Goal: Transaction & Acquisition: Book appointment/travel/reservation

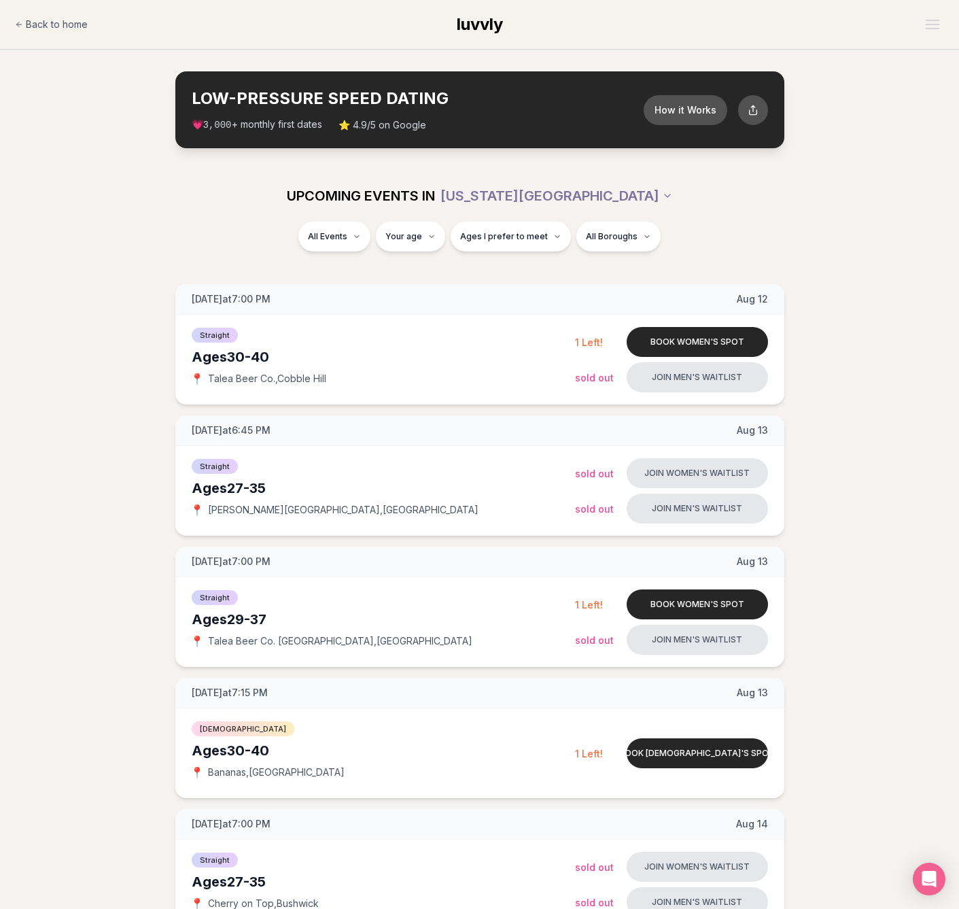
click at [689, 600] on button "Book women's spot" at bounding box center [697, 604] width 141 height 30
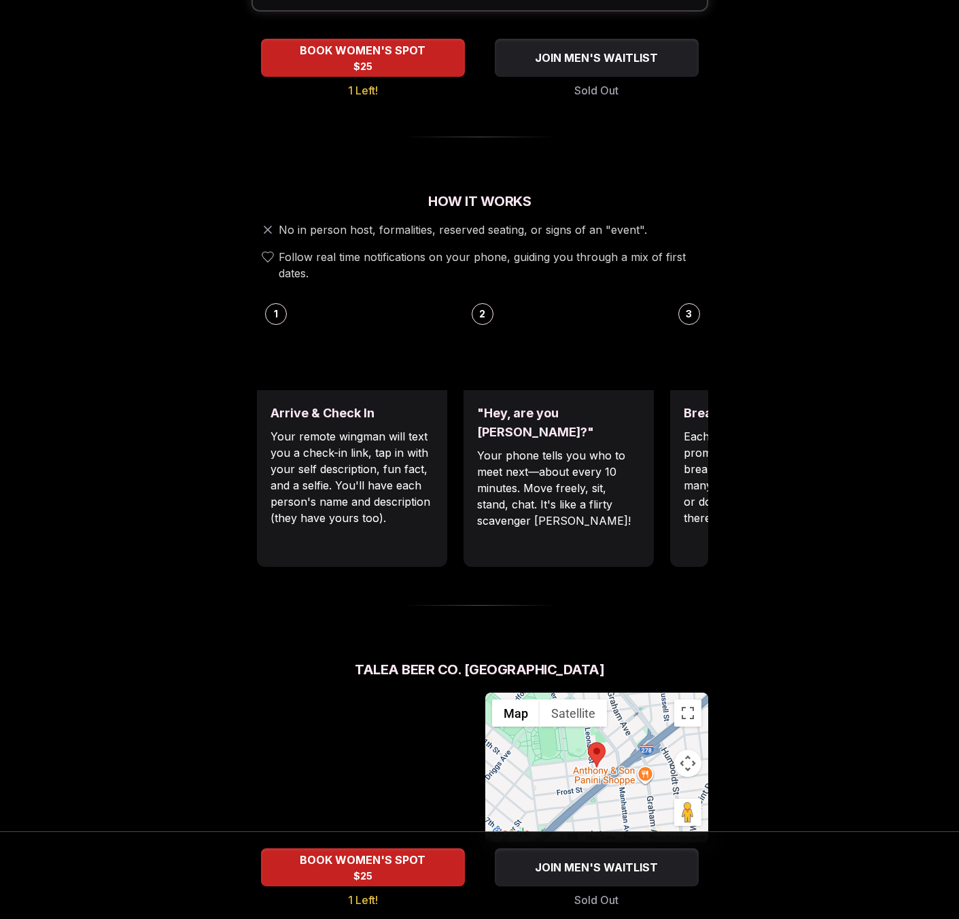
scroll to position [239, 0]
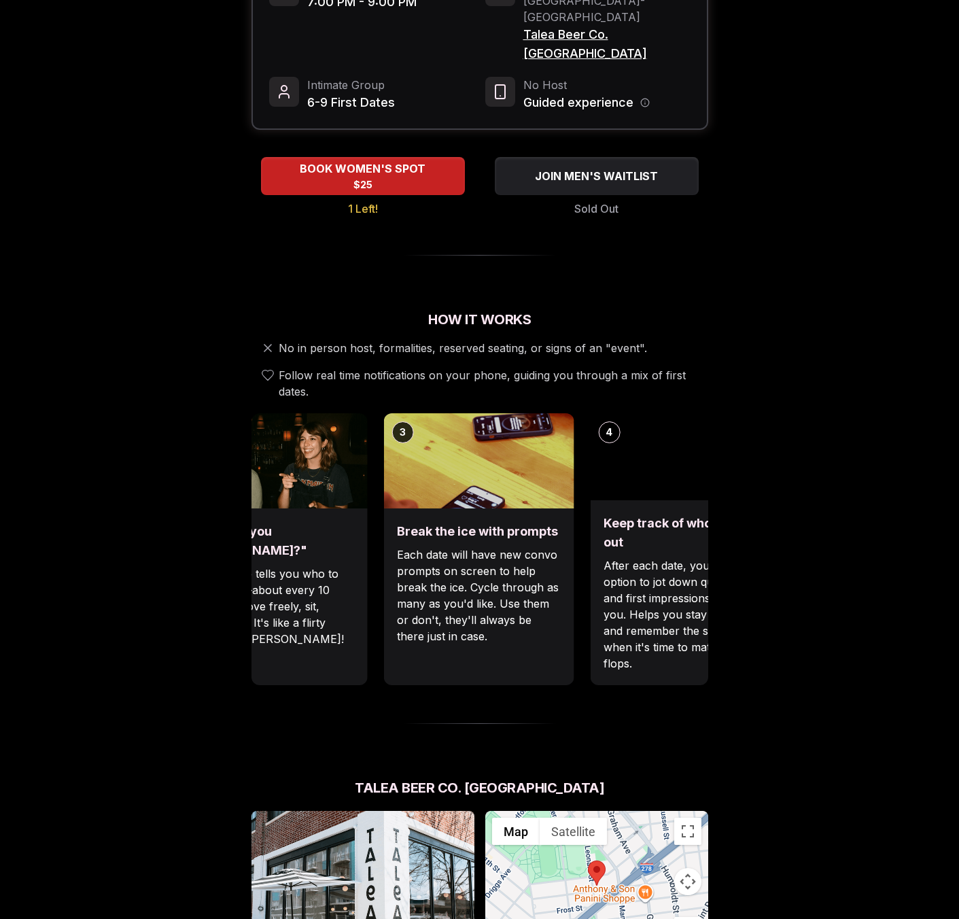
click at [324, 508] on div ""Hey, are you [PERSON_NAME]?" Your phone tells you who to meet next—about every…" at bounding box center [272, 596] width 190 height 177
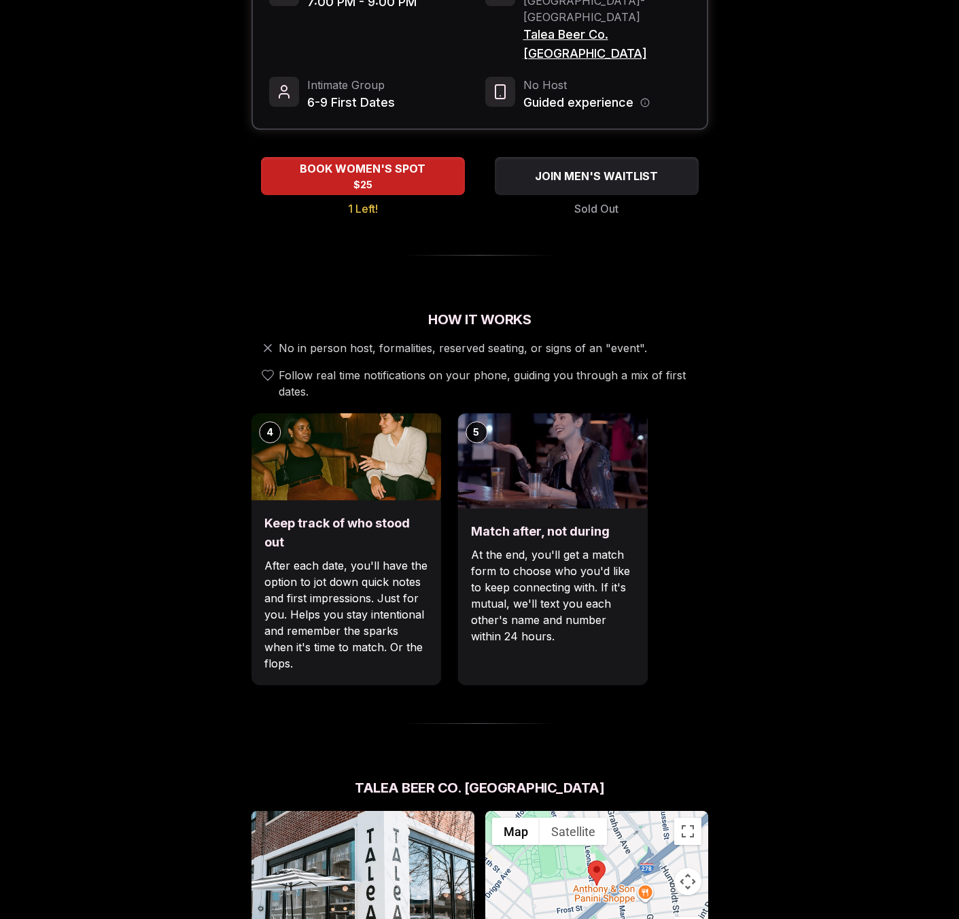
click at [192, 525] on div "Luvvly Speed Dating [DATE] Age Range 29 - 37 Orientation Straight Evening 7:00 …" at bounding box center [480, 694] width 930 height 1725
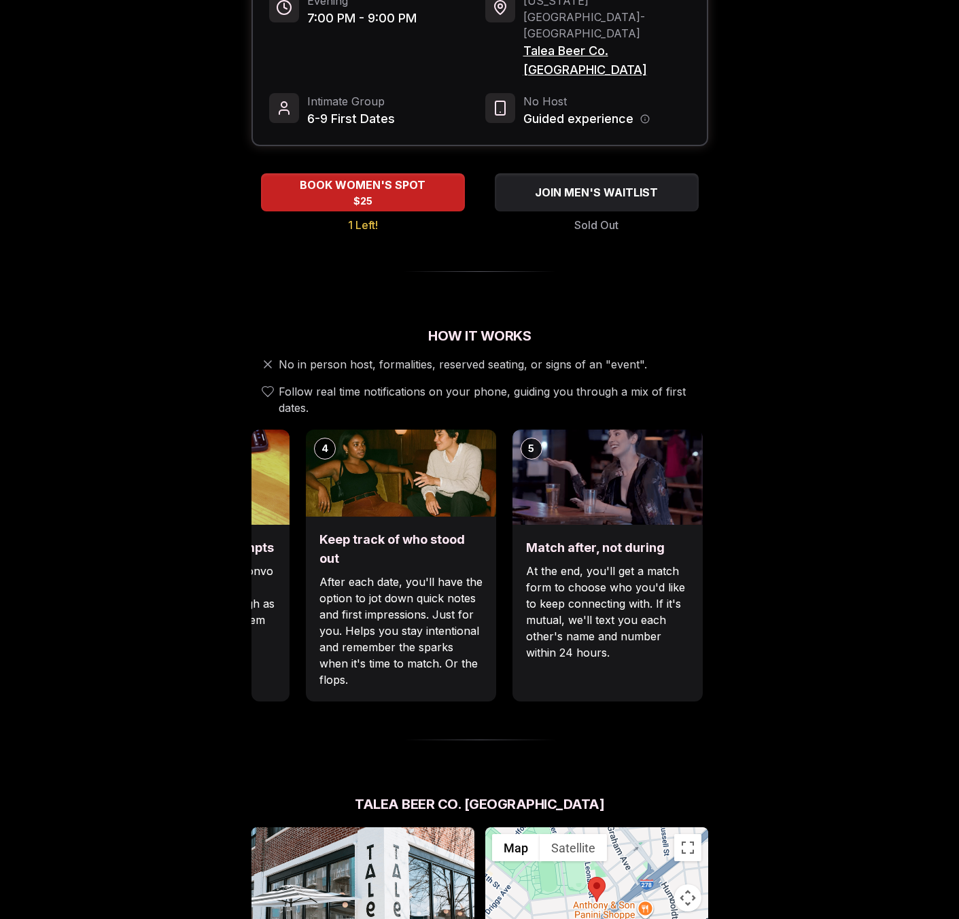
scroll to position [273, 0]
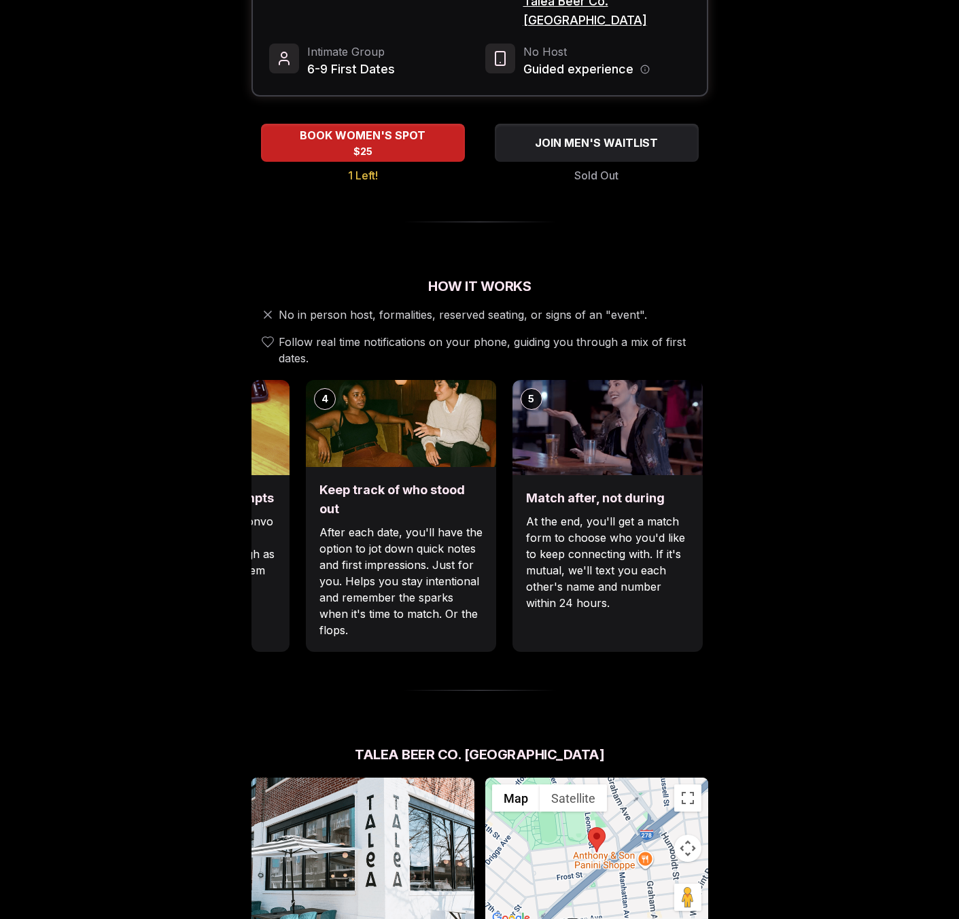
click at [767, 487] on div "Luvvly Speed Dating [DATE] Age Range 29 - 37 Orientation Straight Evening 7:00 …" at bounding box center [480, 661] width 930 height 1725
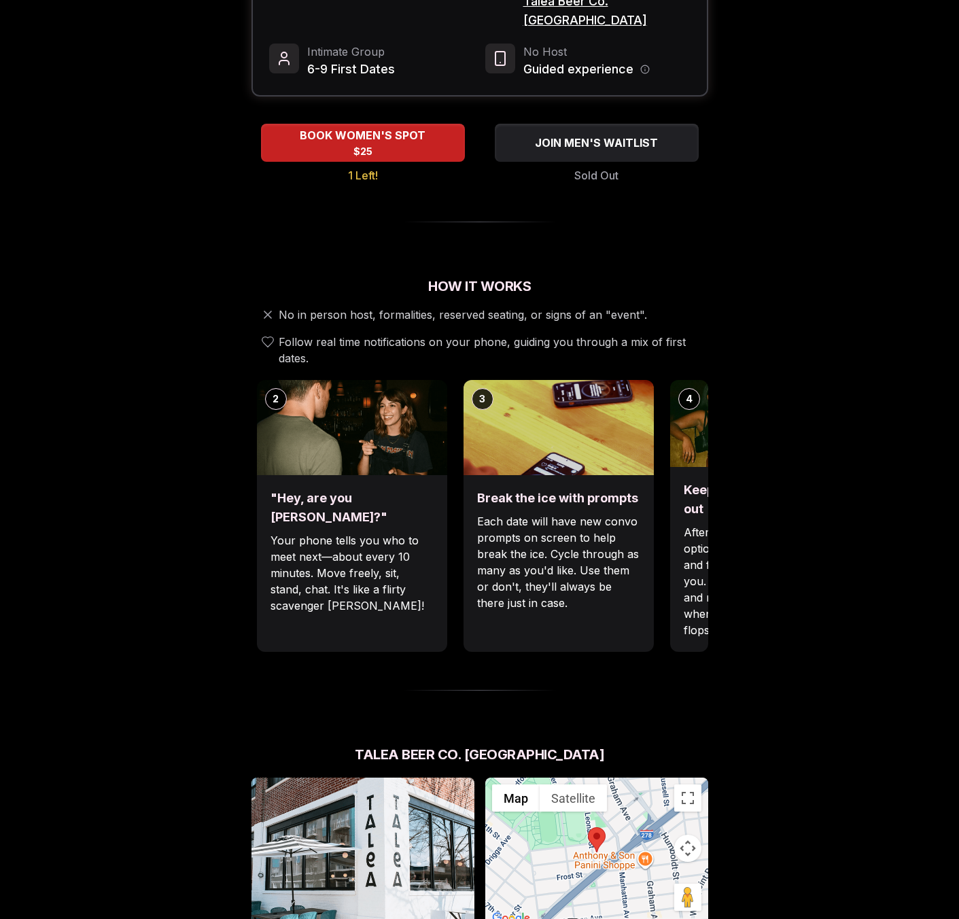
click at [764, 479] on div "Luvvly Speed Dating [DATE] Age Range 29 - 37 Orientation Straight Evening 7:00 …" at bounding box center [480, 661] width 930 height 1725
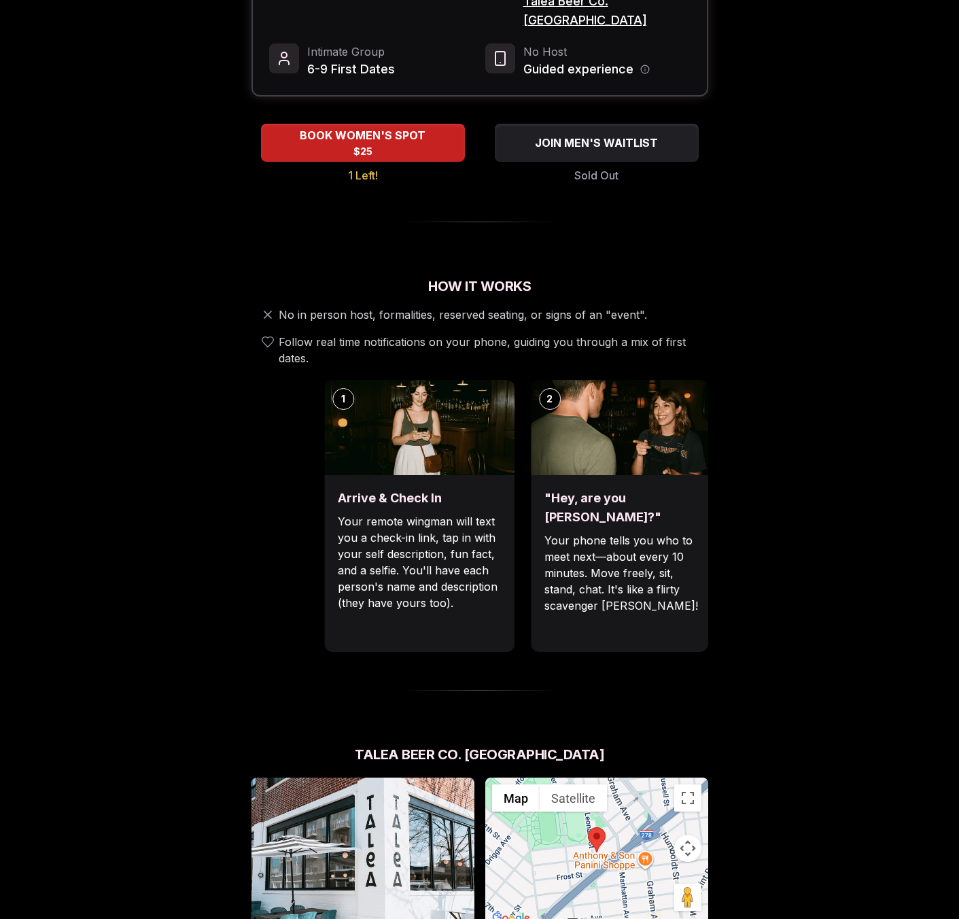
click at [659, 532] on p "Your phone tells you who to meet next—about every 10 minutes. Move freely, sit,…" at bounding box center [626, 573] width 163 height 82
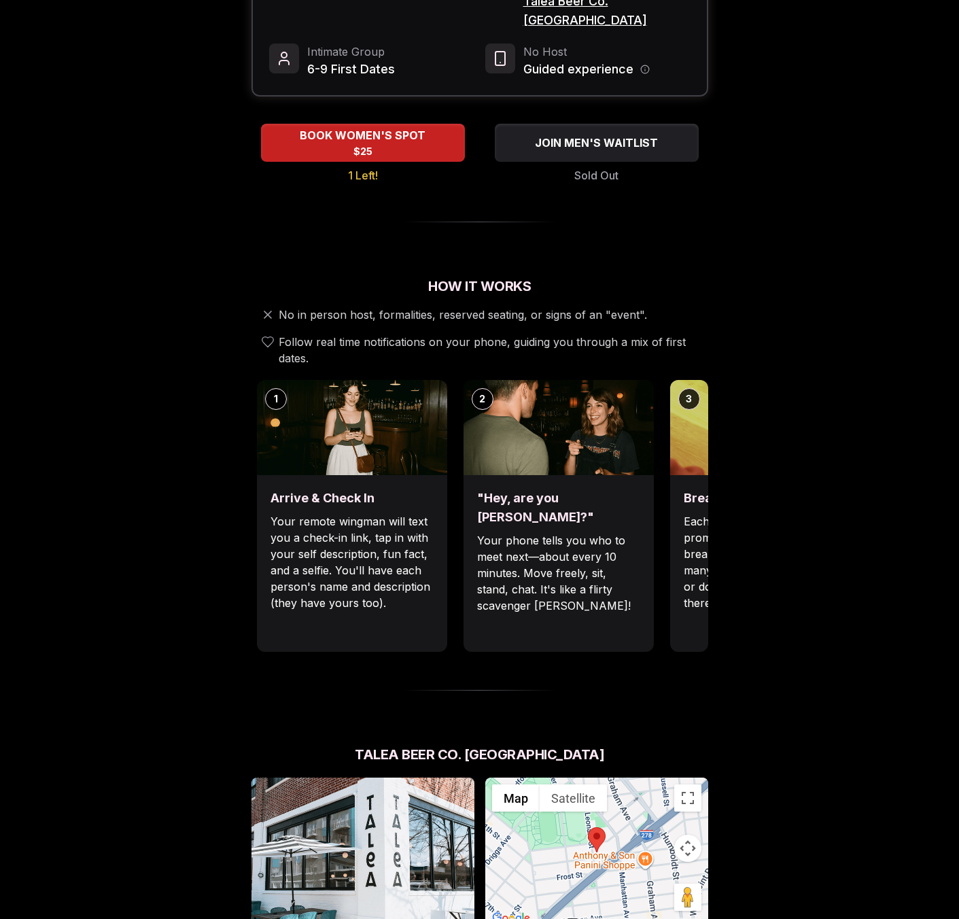
click at [684, 513] on p "Each date will have new convo prompts on screen to help break the ice. Cycle th…" at bounding box center [765, 562] width 163 height 98
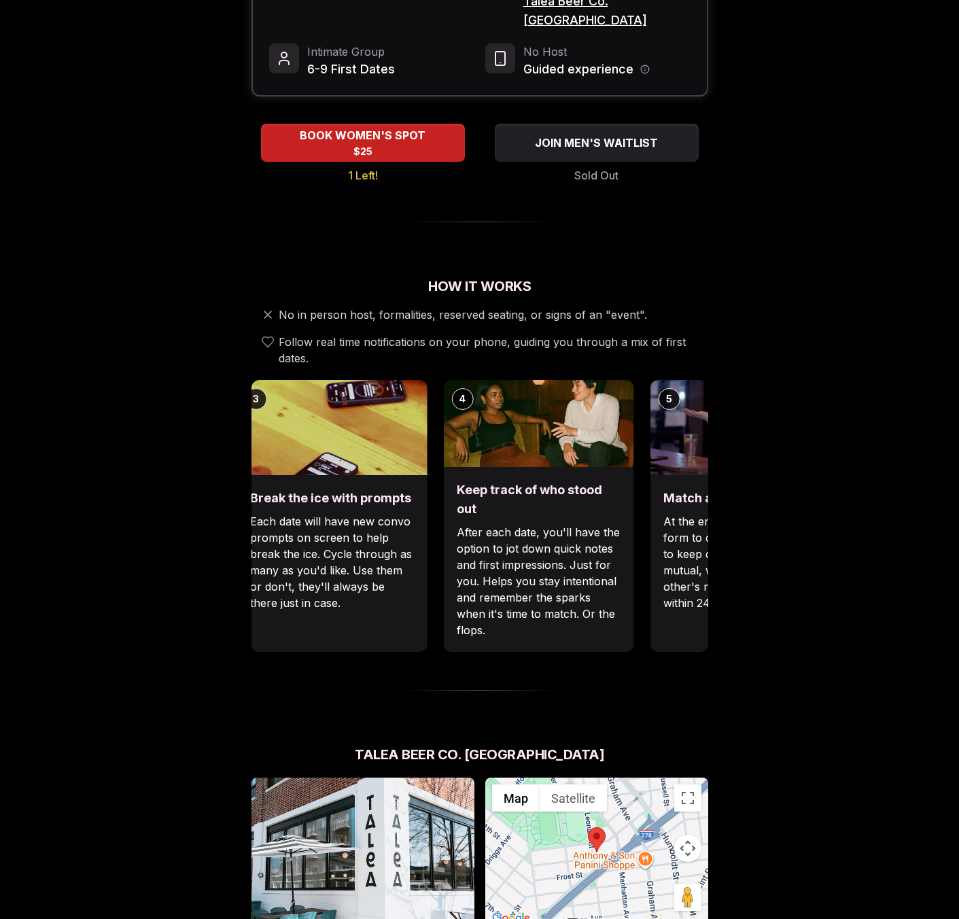
click at [443, 467] on div "Keep track of who stood out After each date, you'll have the option to jot down…" at bounding box center [538, 559] width 190 height 185
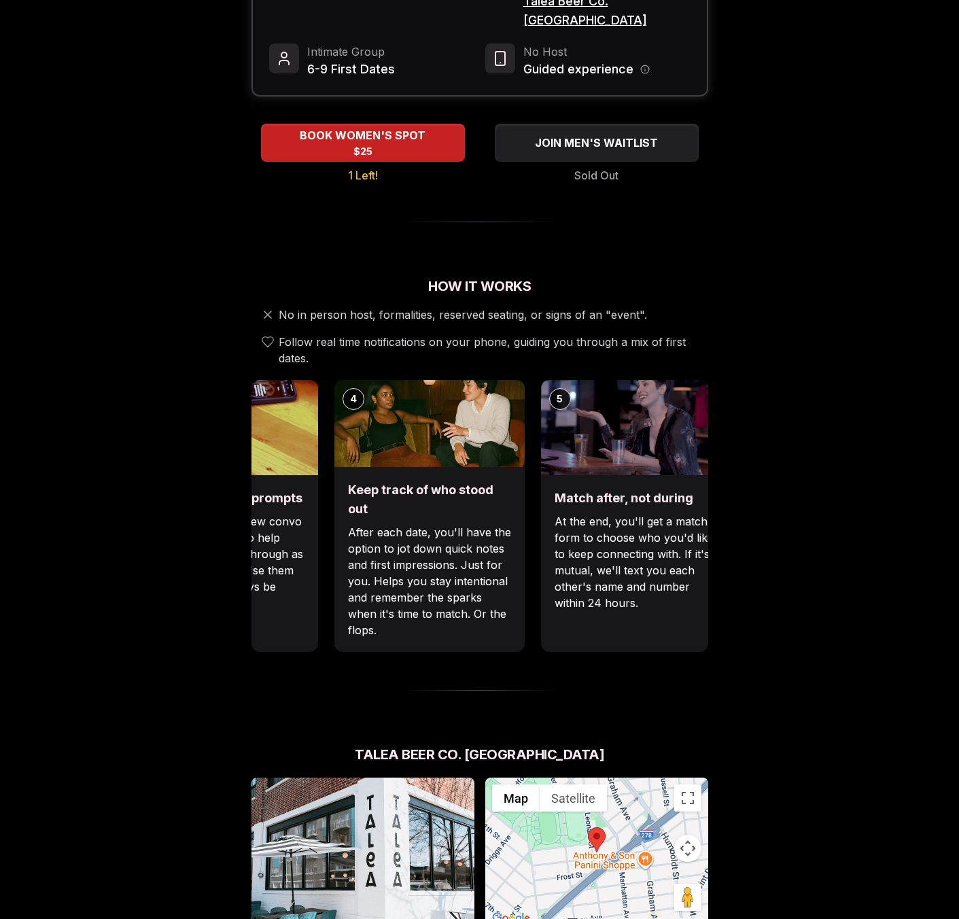
click at [525, 473] on div "Keep track of who stood out After each date, you'll have the option to jot down…" at bounding box center [429, 559] width 190 height 185
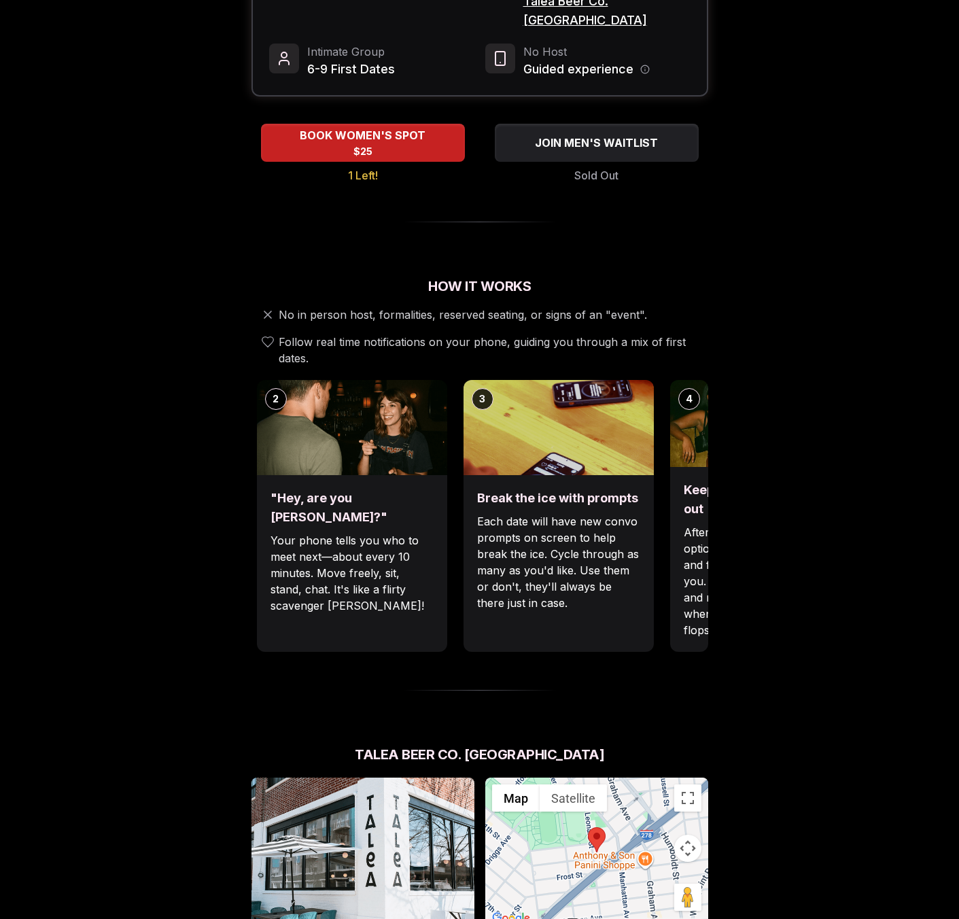
click at [736, 474] on div "Luvvly Speed Dating [DATE] Age Range 29 - 37 Orientation Straight Evening 7:00 …" at bounding box center [480, 661] width 930 height 1725
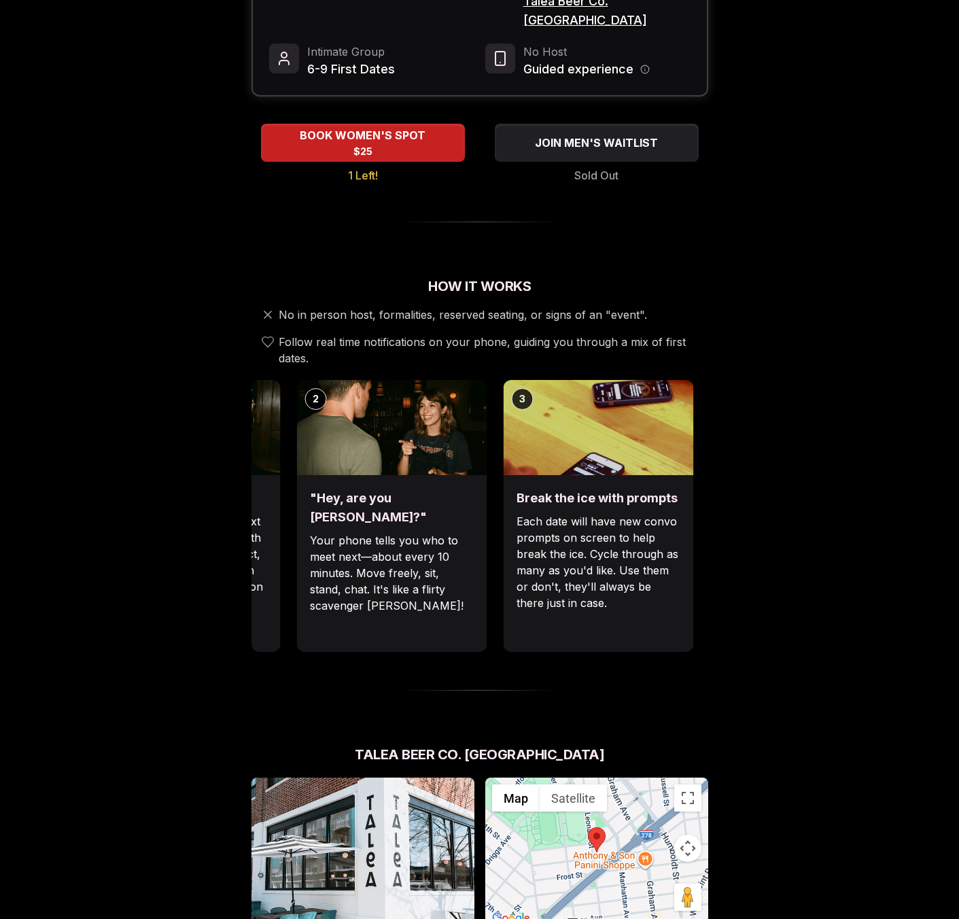
click at [337, 489] on h3 ""Hey, are you [PERSON_NAME]?"" at bounding box center [391, 508] width 163 height 38
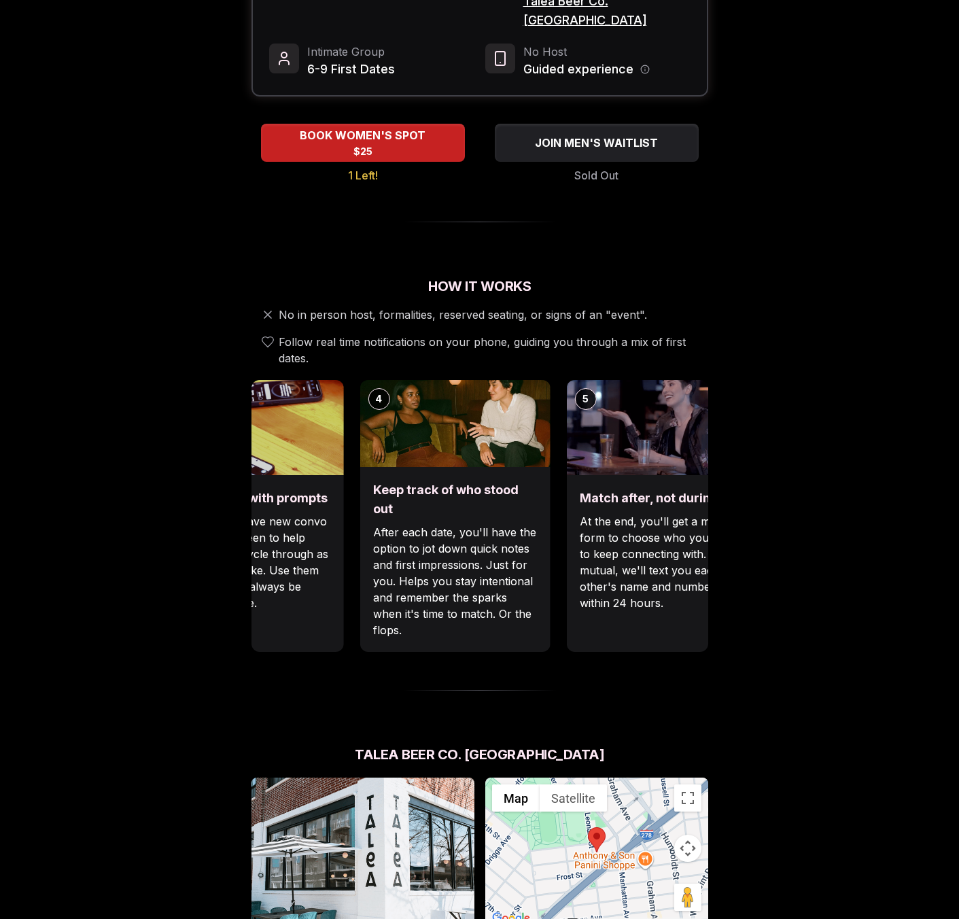
click at [285, 475] on div "Break the ice with prompts Each date will have new convo prompts on screen to h…" at bounding box center [248, 563] width 190 height 177
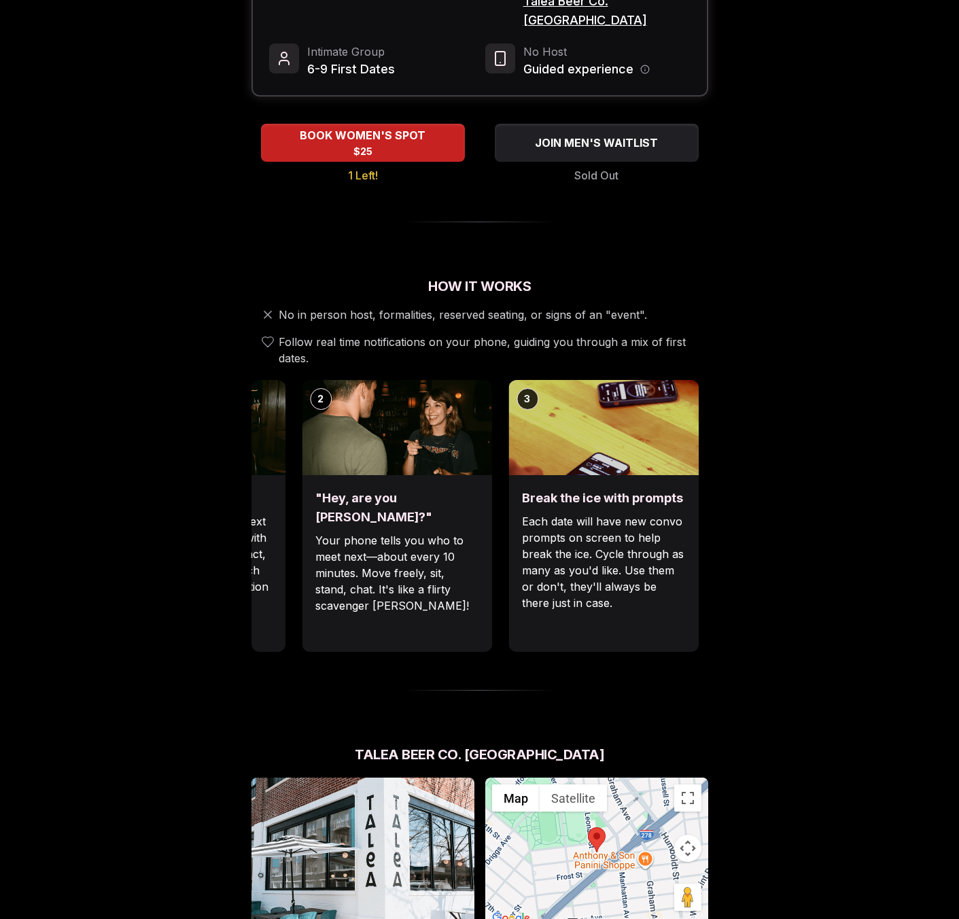
click at [782, 504] on div "Luvvly Speed Dating [DATE] Age Range 29 - 37 Orientation Straight Evening 7:00 …" at bounding box center [480, 661] width 930 height 1725
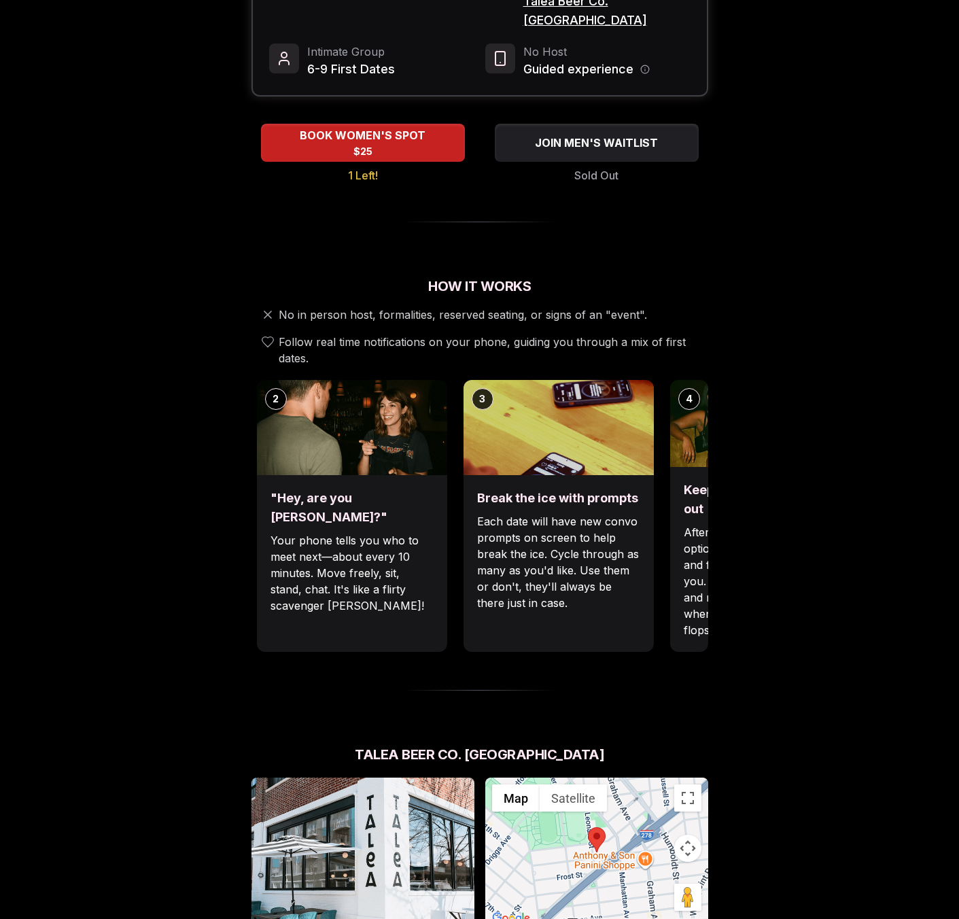
click at [502, 500] on div "1 Arrive & Check In Your remote wingman will text you a check-in link, tap in w…" at bounding box center [273, 516] width 457 height 272
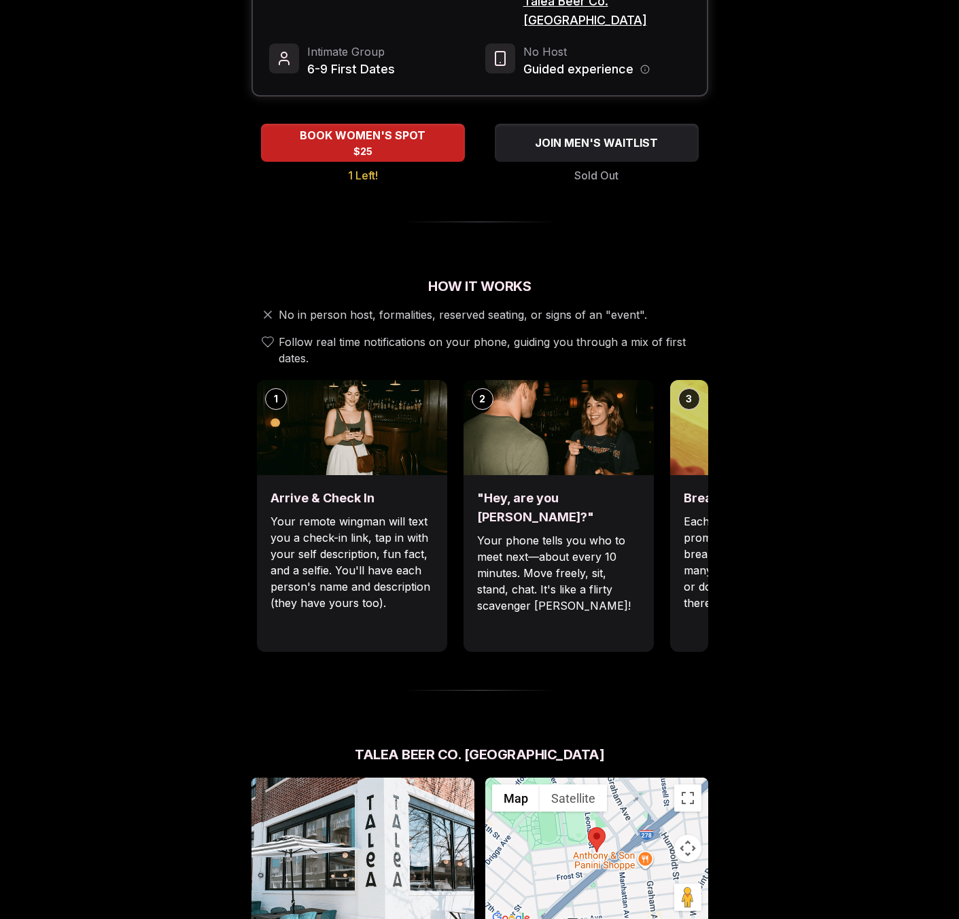
click at [740, 472] on div "Luvvly Speed Dating [DATE] Age Range 29 - 37 Orientation Straight Evening 7:00 …" at bounding box center [480, 661] width 930 height 1725
click at [211, 462] on div "Luvvly Speed Dating [DATE] Age Range 29 - 37 Orientation Straight Evening 7:00 …" at bounding box center [480, 661] width 930 height 1725
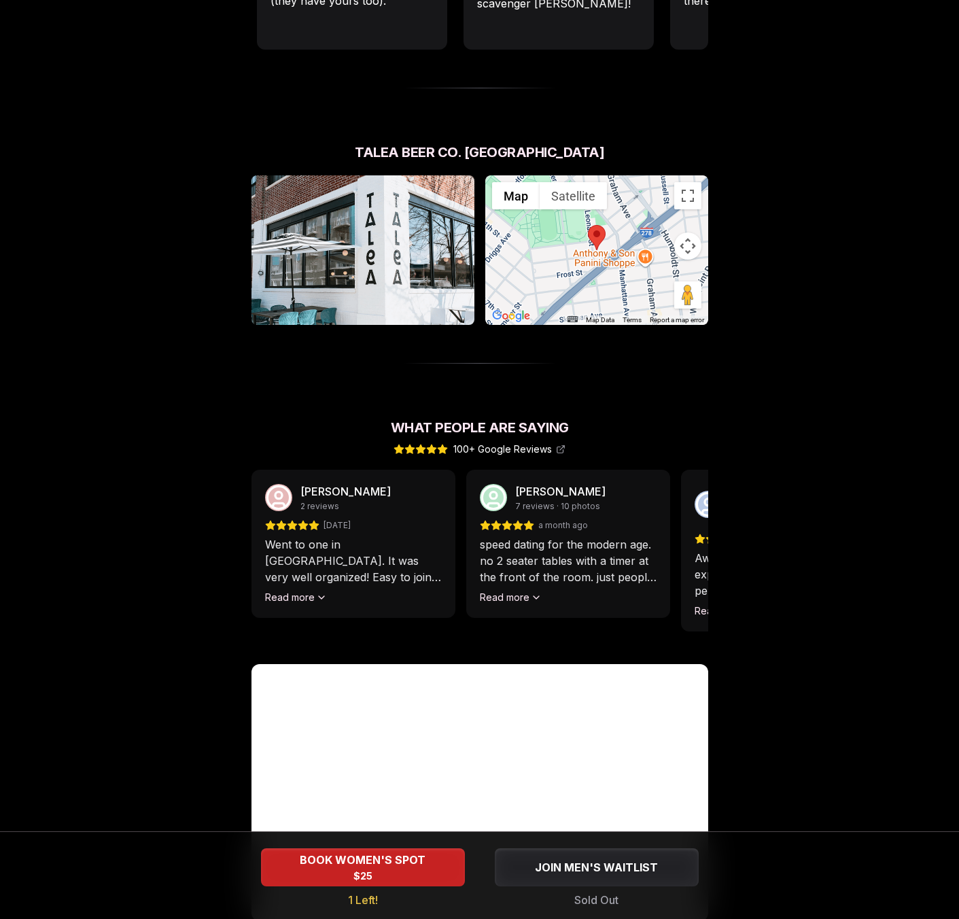
scroll to position [911, 0]
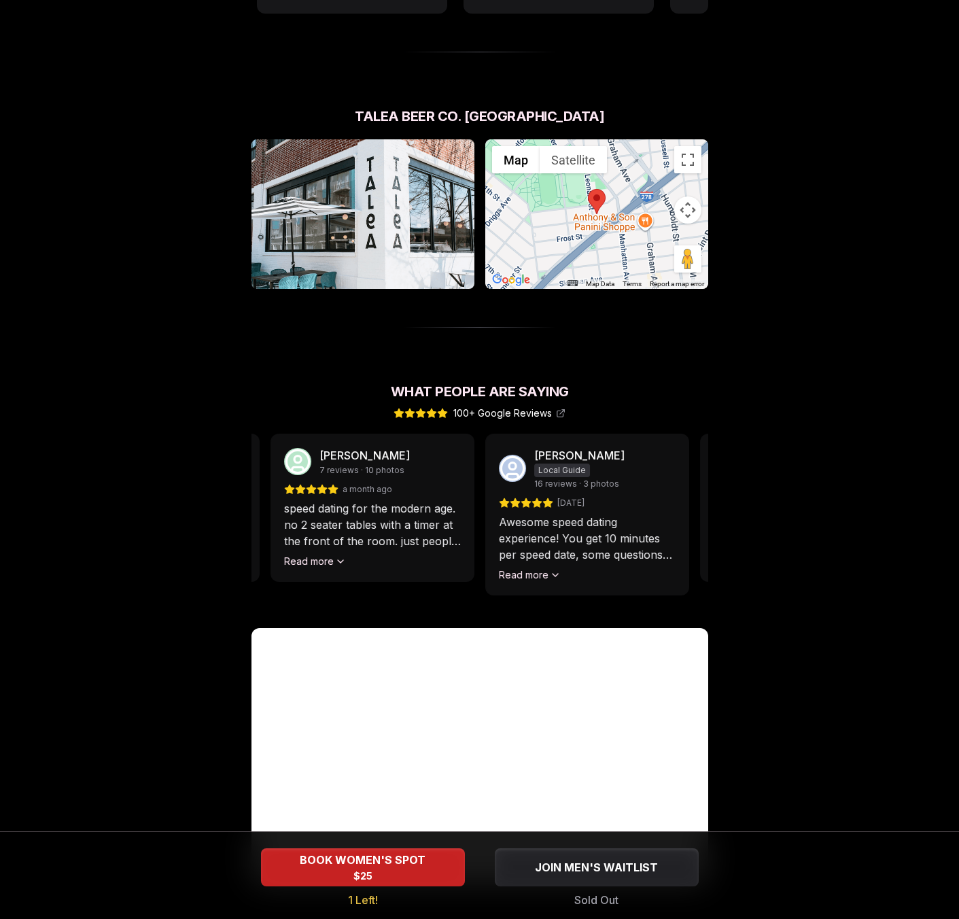
click at [308, 500] on p "speed dating for the modern age. no 2 seater tables with a timer at the front o…" at bounding box center [372, 524] width 177 height 49
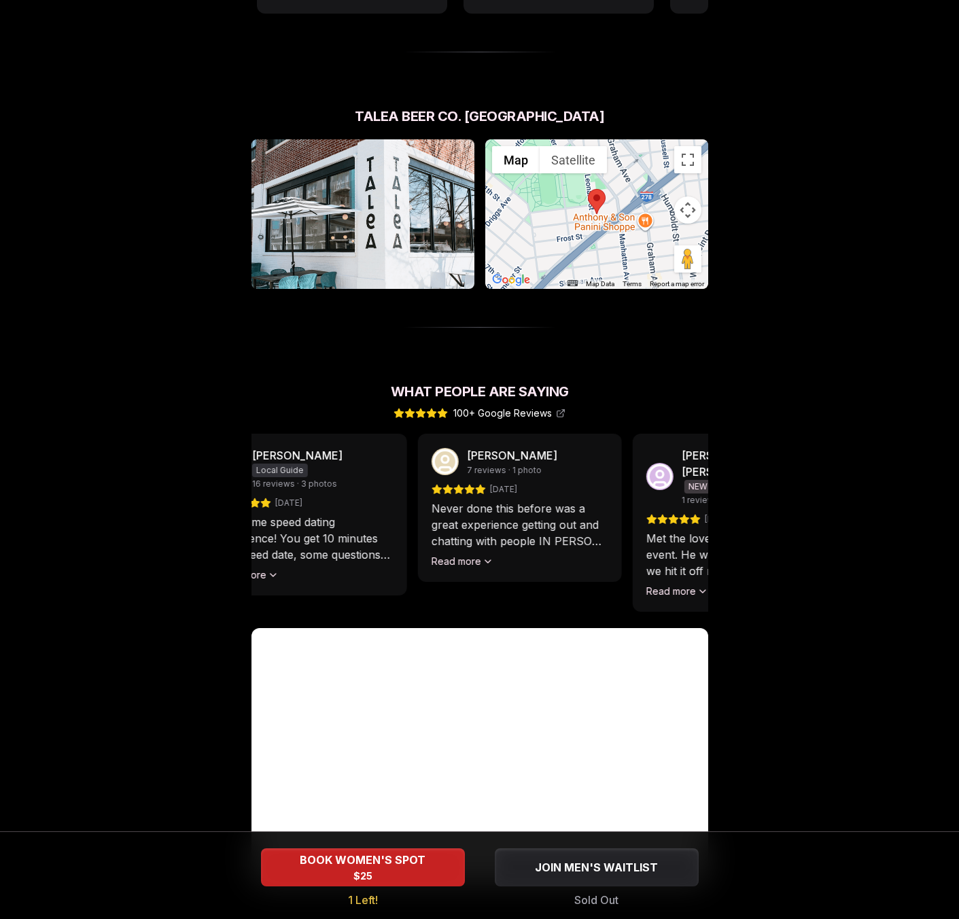
click at [297, 514] on p "Awesome speed dating experience! You get 10 minutes per speed date, some questi…" at bounding box center [304, 538] width 177 height 49
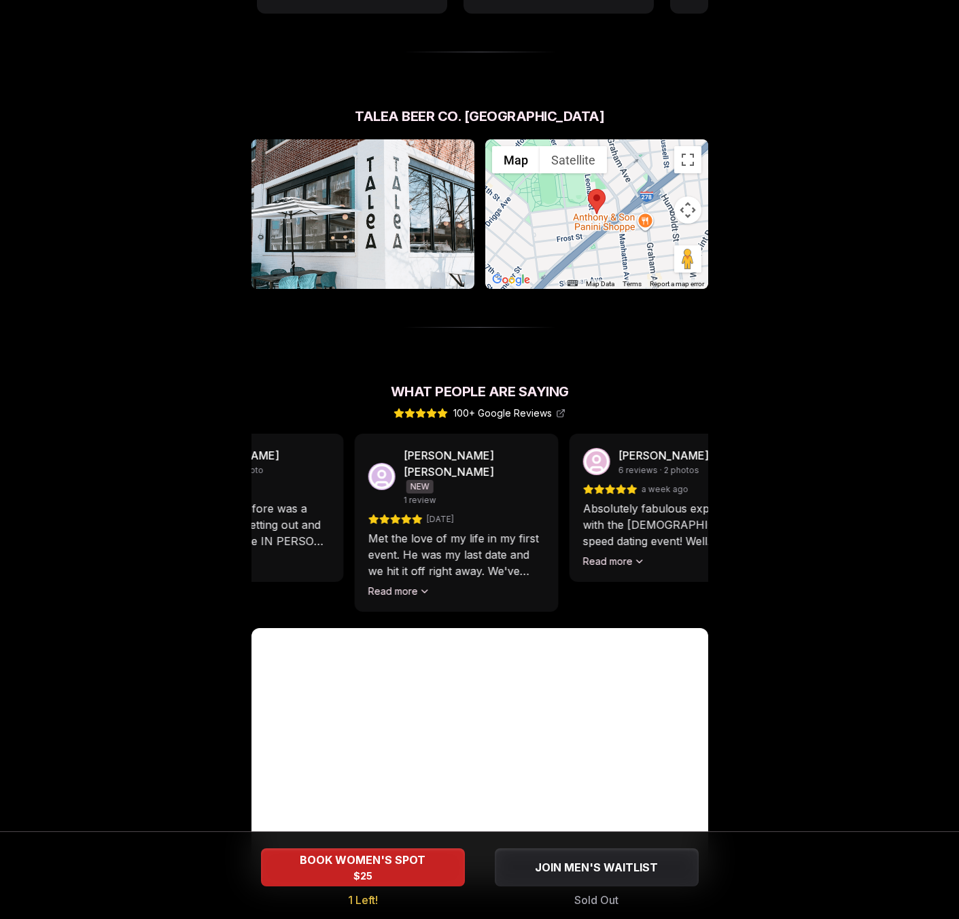
click at [200, 480] on div "Luvvly Speed Dating [DATE] Age Range 29 - 37 Orientation Straight Evening 7:00 …" at bounding box center [480, 22] width 930 height 1725
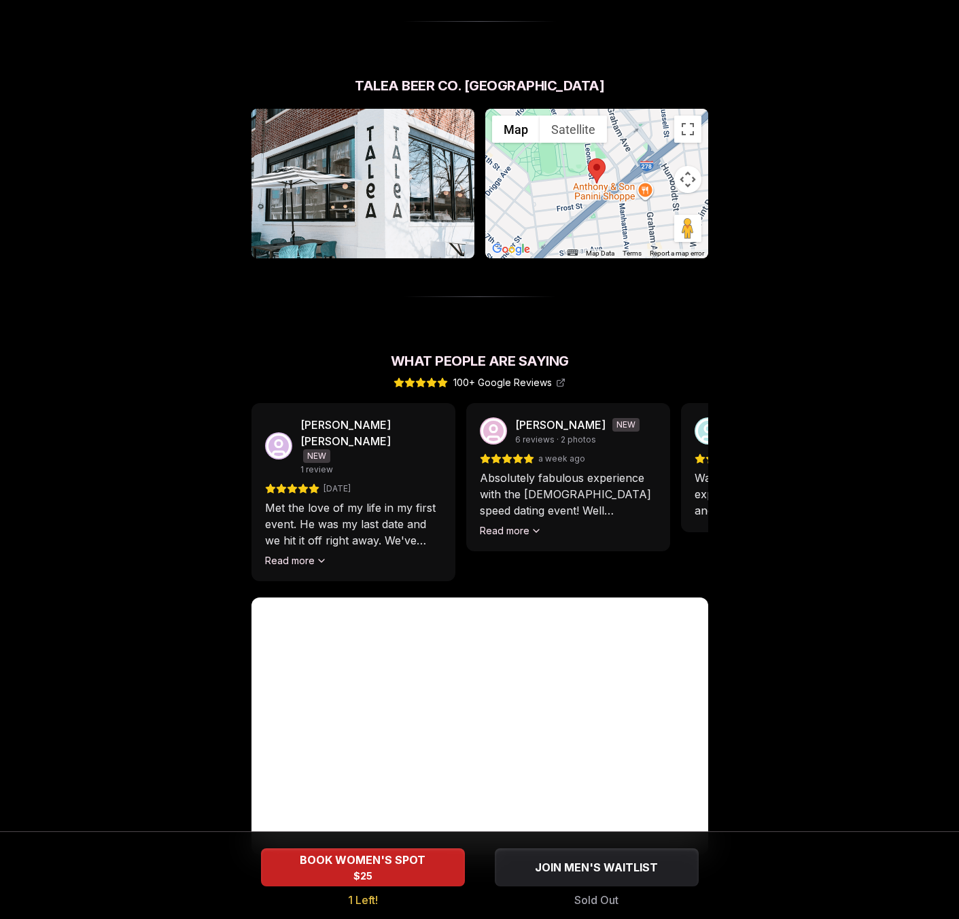
scroll to position [942, 0]
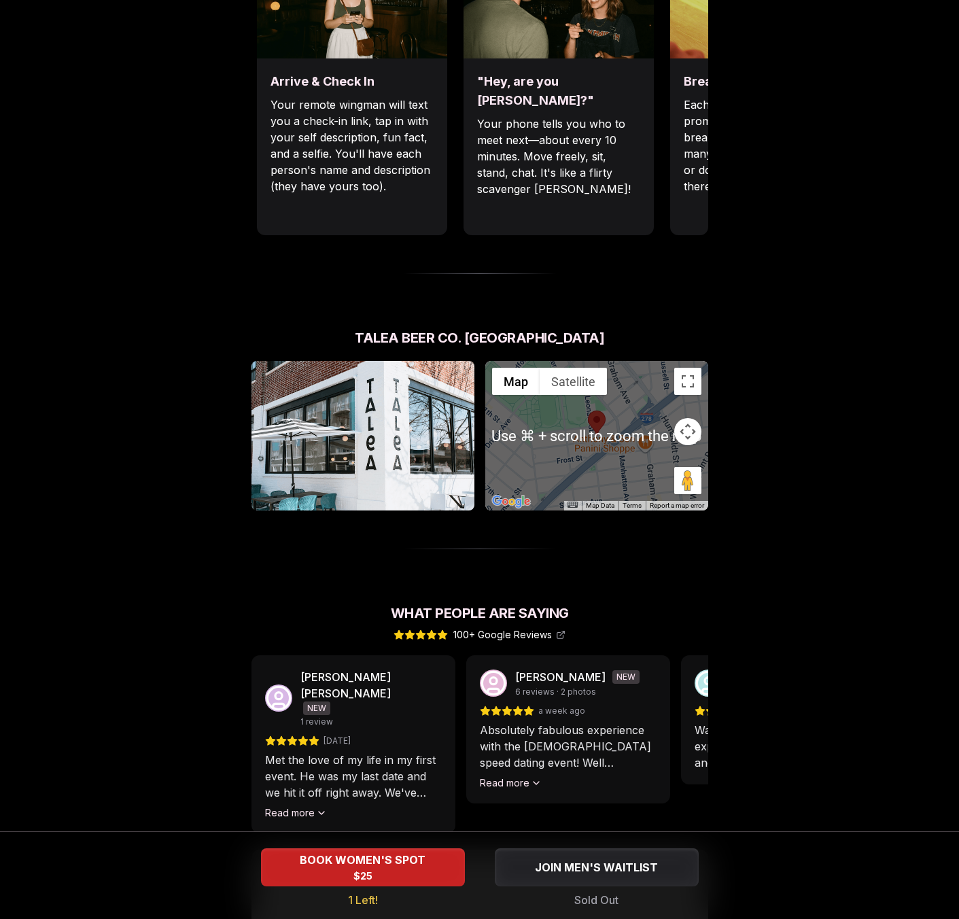
scroll to position [903, 0]
